Goal: Information Seeking & Learning: Learn about a topic

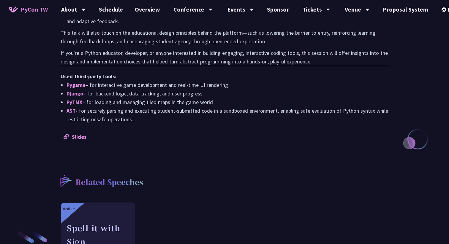
scroll to position [563, 0]
click at [85, 134] on link "Slides" at bounding box center [75, 137] width 23 height 7
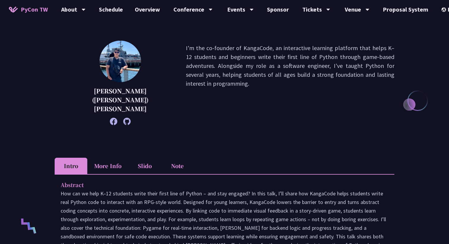
scroll to position [57, 0]
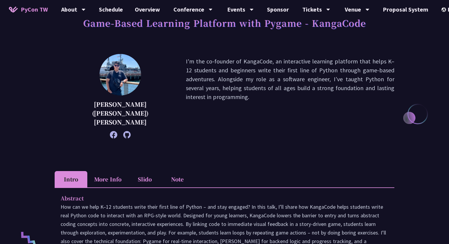
click at [102, 171] on li "More Info" at bounding box center [107, 179] width 41 height 16
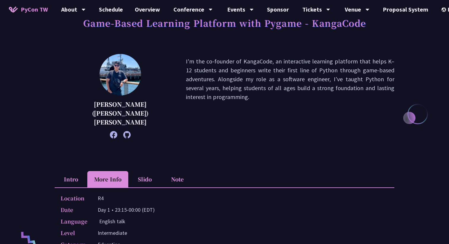
scroll to position [82, 0]
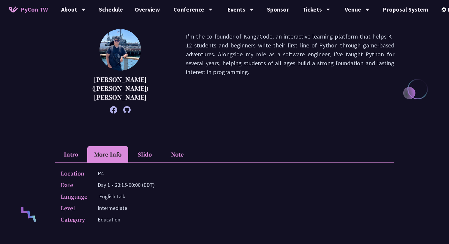
click at [145, 163] on div "Location R4 Date Day 1 • 23:15-00:00 (EDT) Language English talk Level Intermed…" at bounding box center [225, 198] width 340 height 70
click at [147, 149] on li "Slido" at bounding box center [144, 154] width 33 height 16
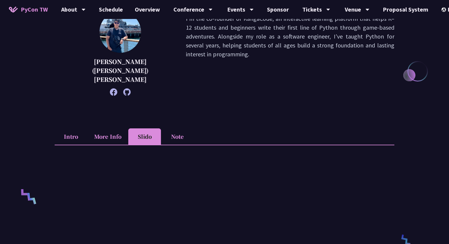
scroll to position [47, 0]
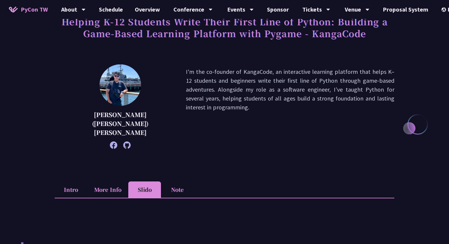
click at [178, 182] on li "Note" at bounding box center [177, 190] width 33 height 16
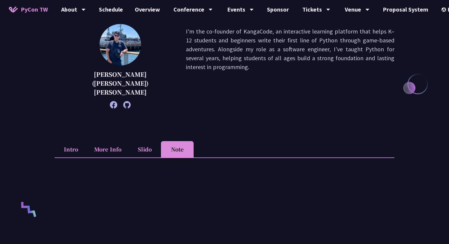
scroll to position [45, 0]
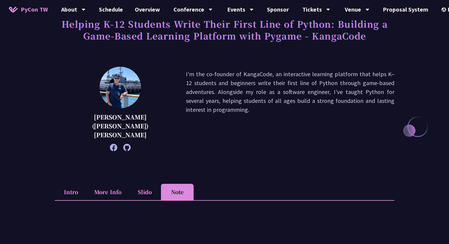
click at [70, 184] on li "Intro" at bounding box center [71, 192] width 33 height 16
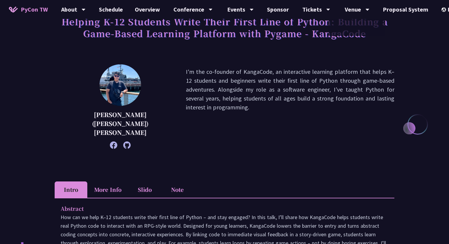
scroll to position [0, 0]
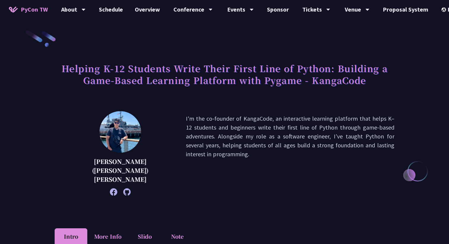
click at [265, 202] on div "Chieh-Hung (Jeff) Cheng I'm the co-founder of KangaCode, an interactive learnin…" at bounding box center [225, 162] width 340 height 102
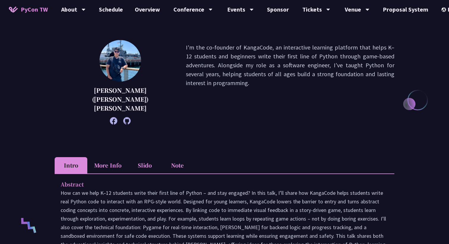
scroll to position [72, 0]
click at [139, 162] on li "Slido" at bounding box center [144, 165] width 33 height 16
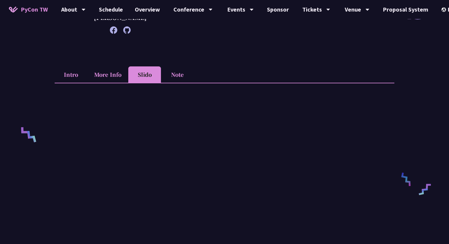
scroll to position [162, 0]
click at [115, 70] on li "More Info" at bounding box center [107, 75] width 41 height 16
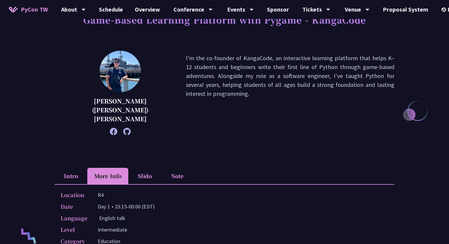
scroll to position [13, 0]
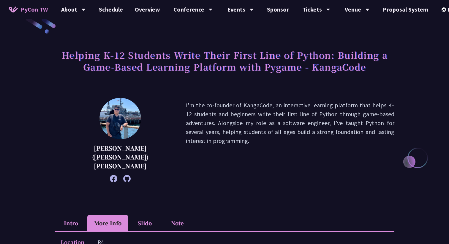
click at [76, 220] on li "Intro" at bounding box center [71, 223] width 33 height 16
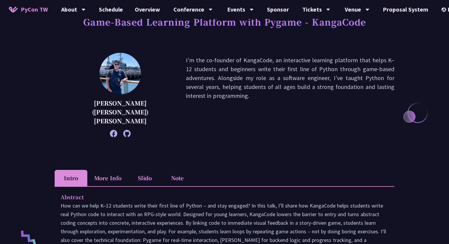
scroll to position [0, 0]
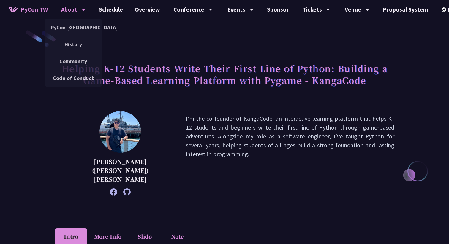
click at [75, 9] on div "About" at bounding box center [73, 9] width 24 height 19
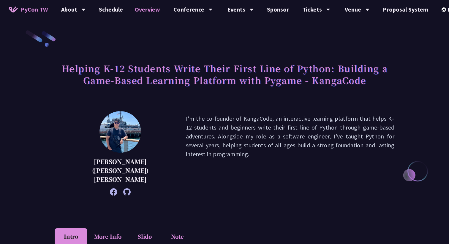
click at [142, 12] on link "Overview" at bounding box center [147, 9] width 37 height 19
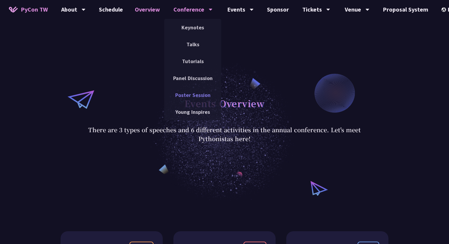
click at [193, 93] on link "Poster Session" at bounding box center [192, 95] width 57 height 14
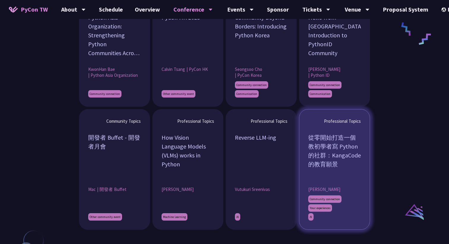
scroll to position [515, 0]
click at [352, 159] on div "從零開始打造一個教初學者寫 Python 的社群：KangaCode 的教育願景" at bounding box center [334, 155] width 53 height 45
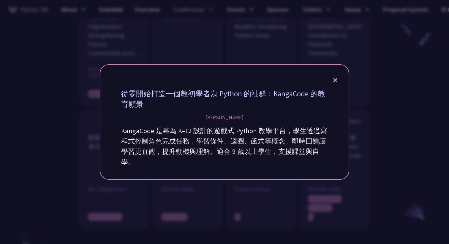
click at [336, 80] on icon at bounding box center [335, 80] width 4 height 7
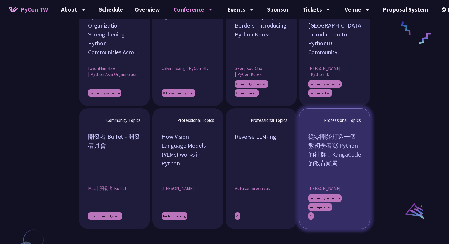
scroll to position [539, 0]
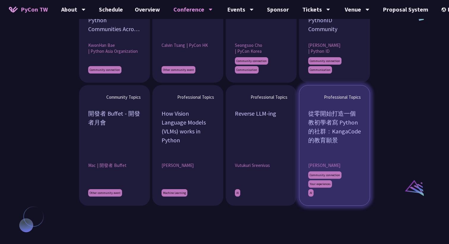
click at [313, 164] on span "Larry Kuo" at bounding box center [324, 166] width 32 height 6
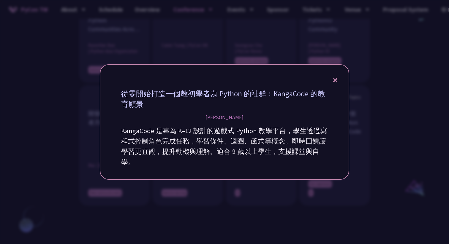
click at [227, 113] on div "從零開始打造一個教初學者寫 Python 的社群：KangaCode 的教育願景 Larry Kuo KangaCode 是專為 K–12 設計的遊戲式 Py…" at bounding box center [224, 128] width 213 height 85
click at [227, 116] on div "Larry Kuo" at bounding box center [225, 117] width 38 height 7
click at [342, 78] on div "從零開始打造一個教初學者寫 Python 的社群：KangaCode 的教育願景 Larry Kuo KangaCode 是專為 K–12 設計的遊戲式 Py…" at bounding box center [225, 122] width 250 height 116
click at [336, 78] on icon at bounding box center [335, 80] width 4 height 7
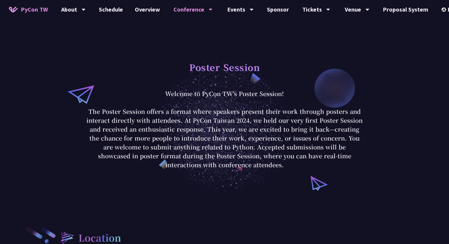
scroll to position [0, 0]
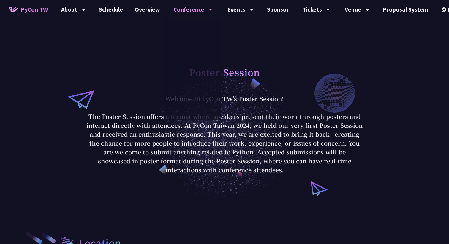
click at [313, 88] on div "Poster Session" at bounding box center [224, 78] width 276 height 31
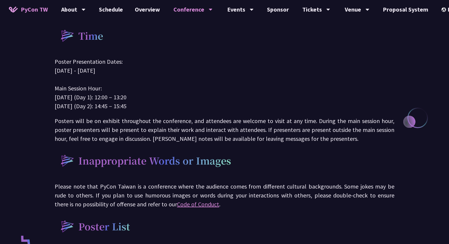
scroll to position [273, 0]
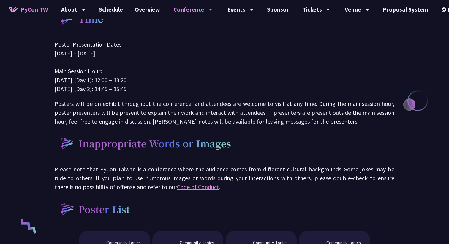
click at [352, 91] on p "Poster Presentation Dates: Sep. 6th - 7th, 2025 Main Session Hour: Sep. 6th (Da…" at bounding box center [225, 66] width 340 height 53
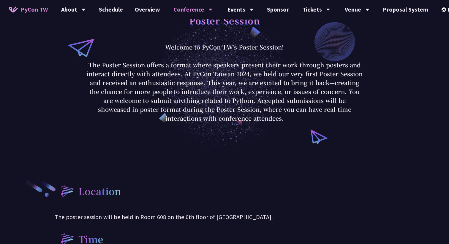
scroll to position [0, 0]
